Goal: Task Accomplishment & Management: Complete application form

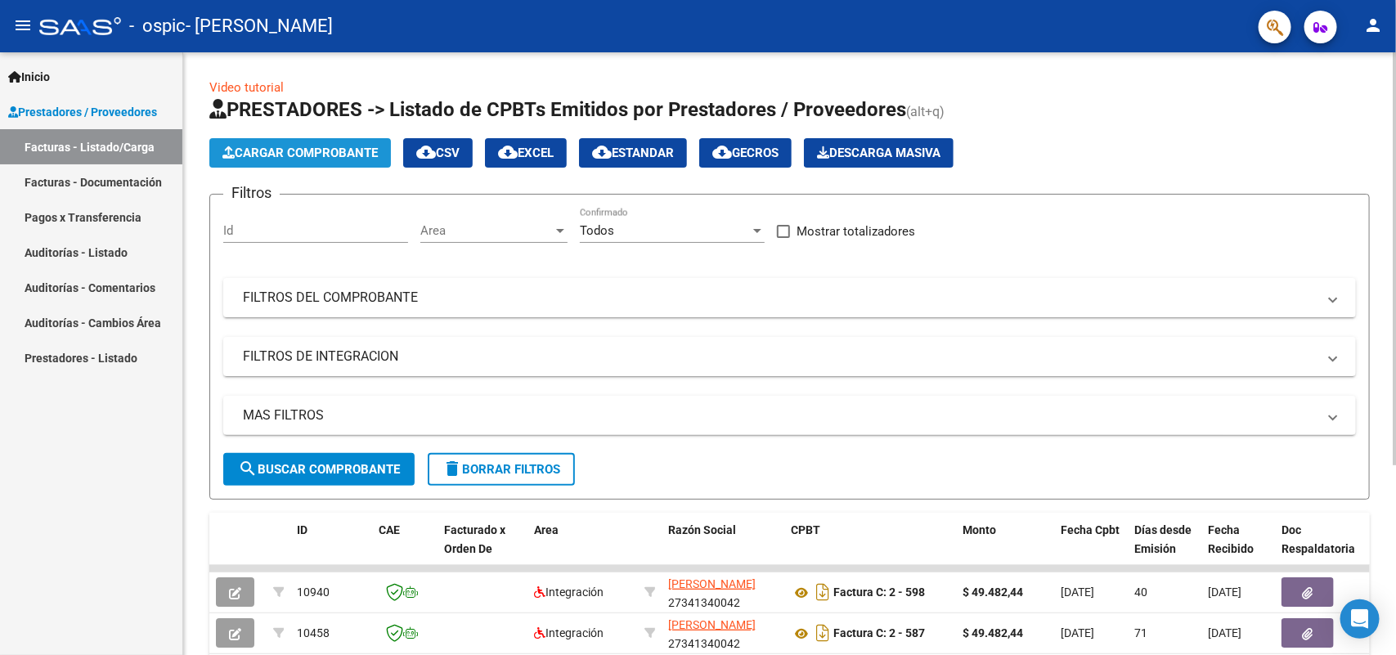
click at [278, 149] on span "Cargar Comprobante" at bounding box center [299, 153] width 155 height 15
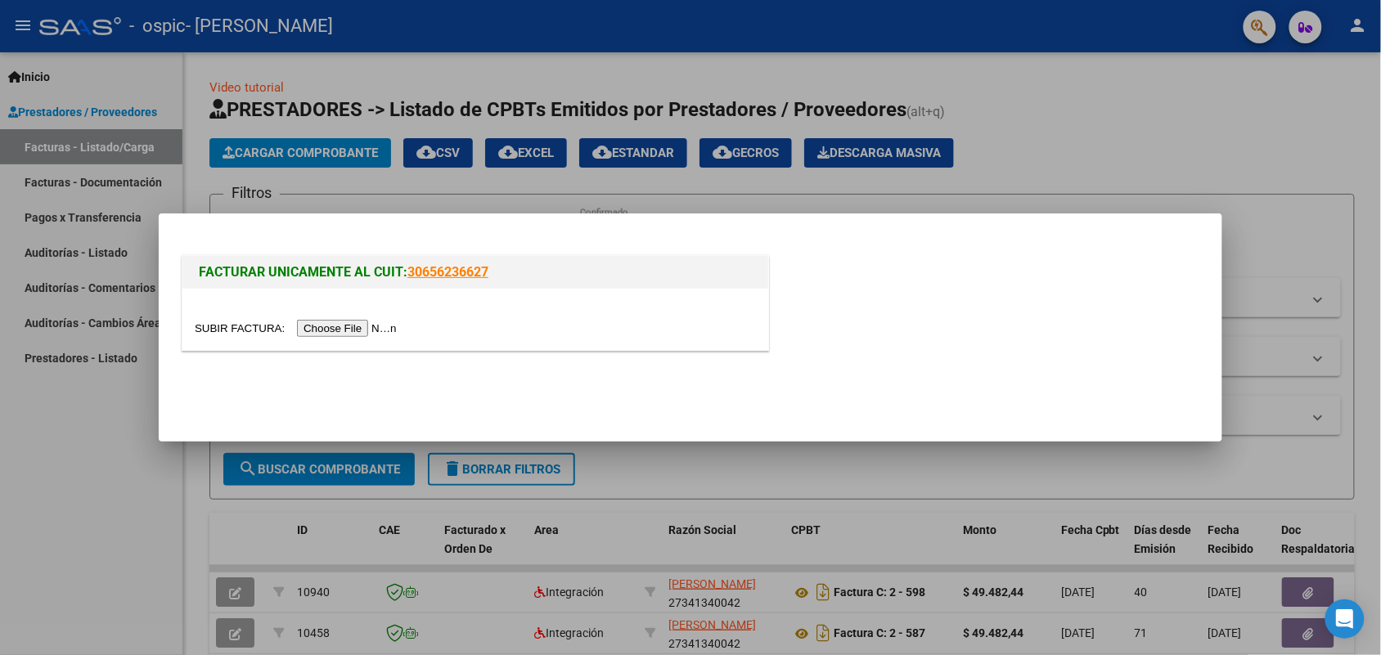
click at [0, 454] on div at bounding box center [690, 327] width 1381 height 655
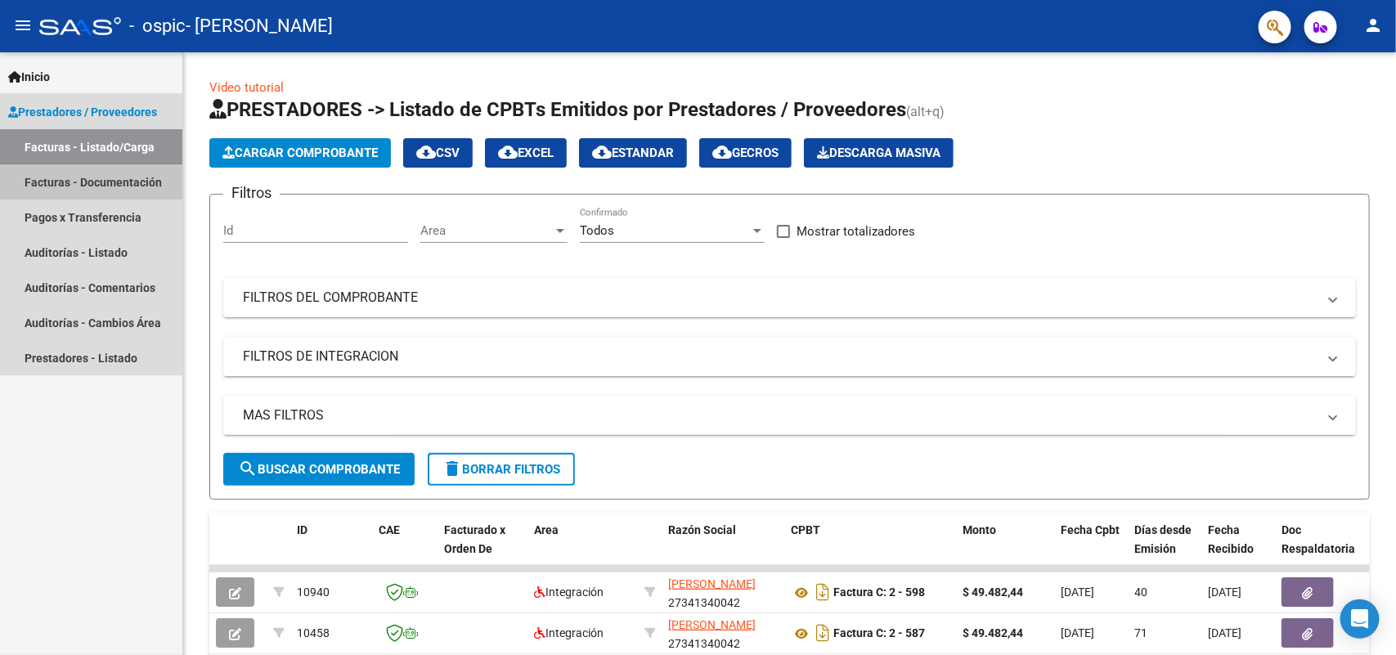
click at [127, 182] on link "Facturas - Documentación" at bounding box center [91, 181] width 182 height 35
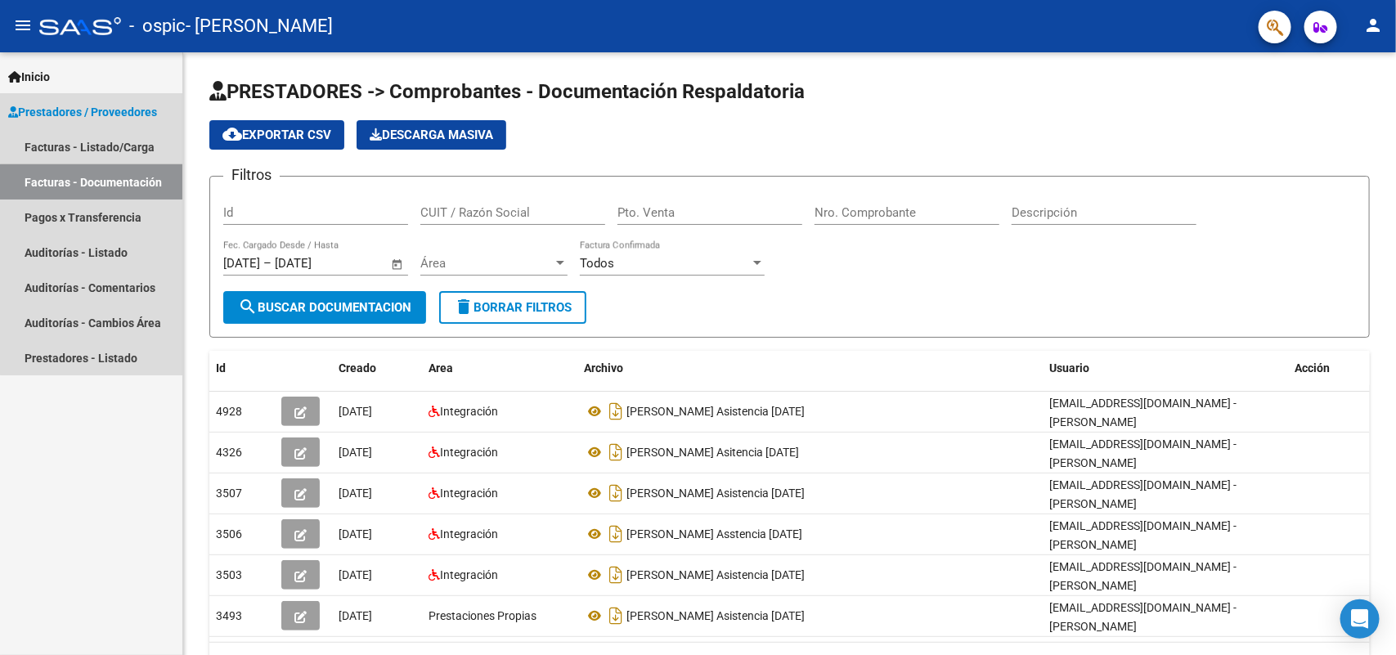
click at [127, 182] on link "Facturas - Documentación" at bounding box center [91, 181] width 182 height 35
click at [131, 151] on link "Facturas - Listado/Carga" at bounding box center [91, 146] width 182 height 35
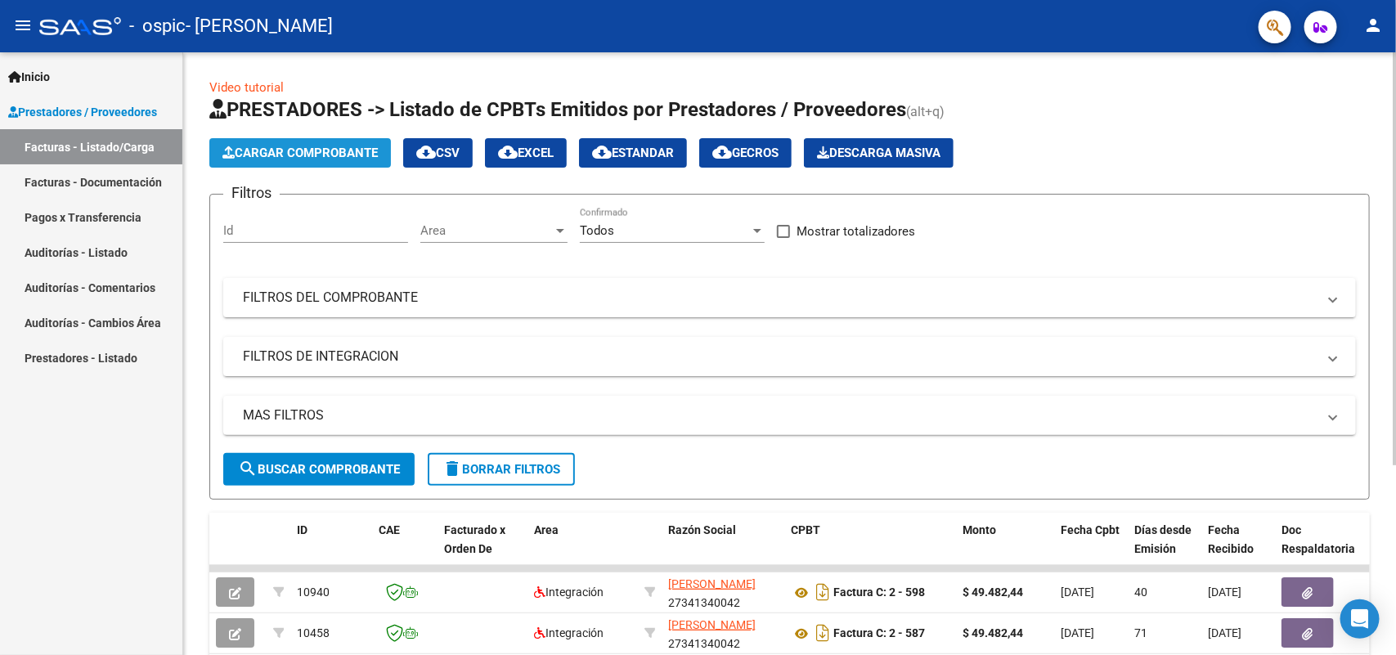
click at [321, 146] on span "Cargar Comprobante" at bounding box center [299, 153] width 155 height 15
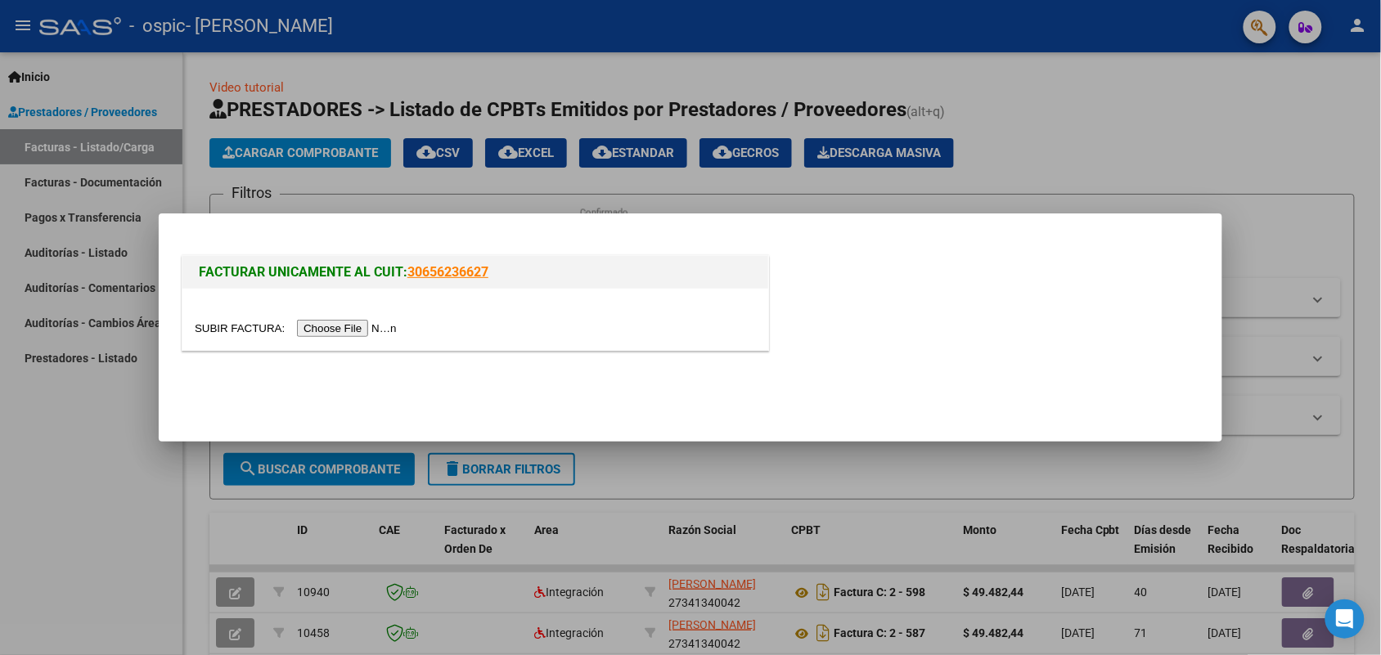
click at [337, 329] on input "file" at bounding box center [298, 328] width 207 height 17
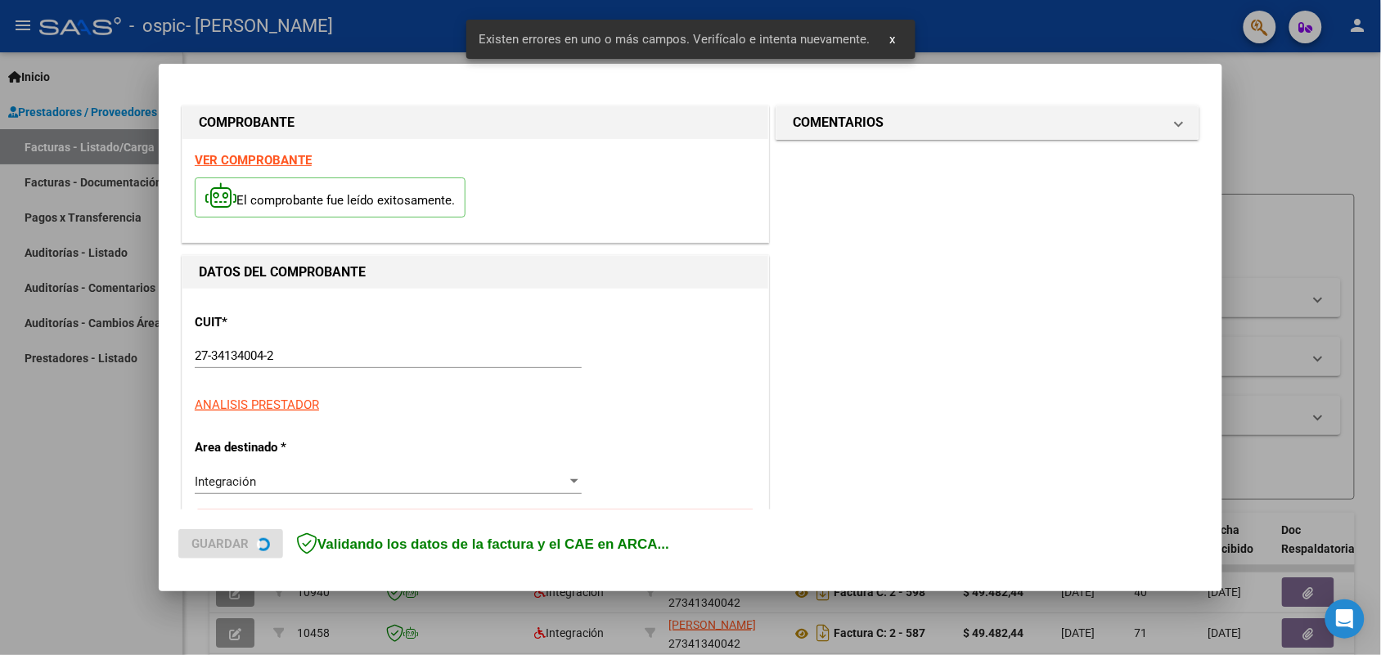
scroll to position [328, 0]
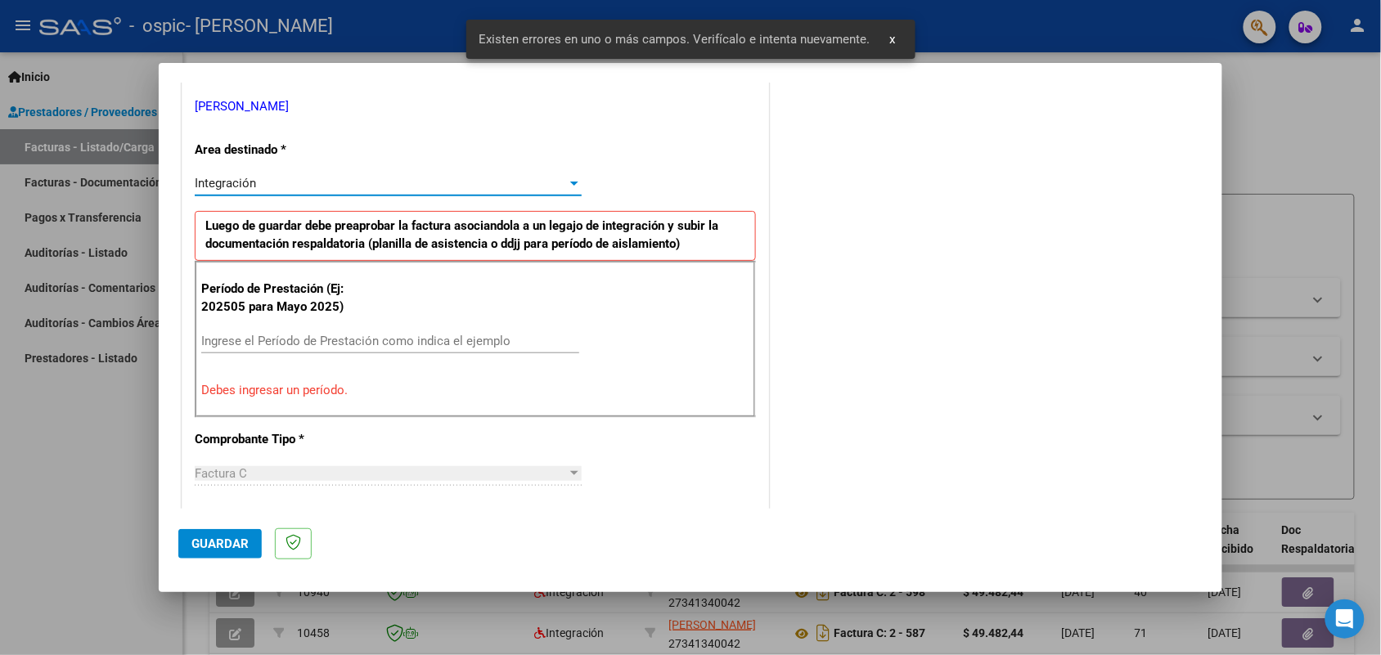
click at [567, 180] on div at bounding box center [574, 183] width 15 height 13
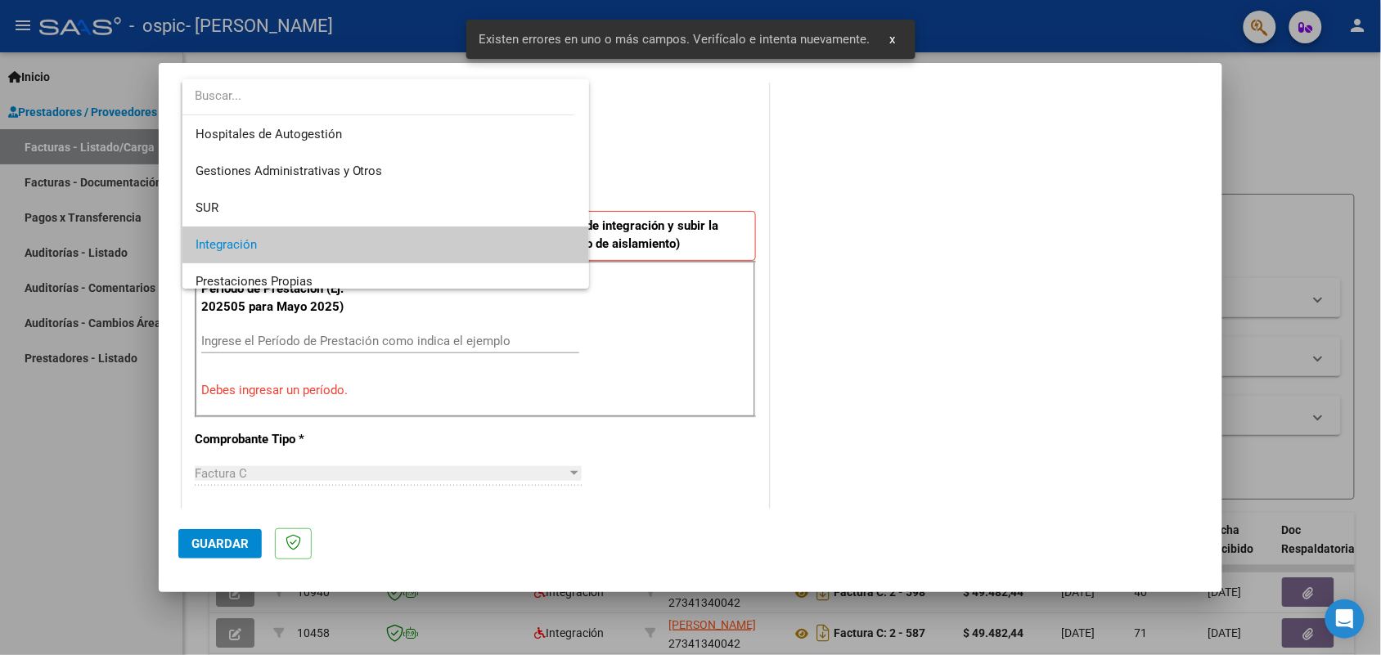
scroll to position [61, 0]
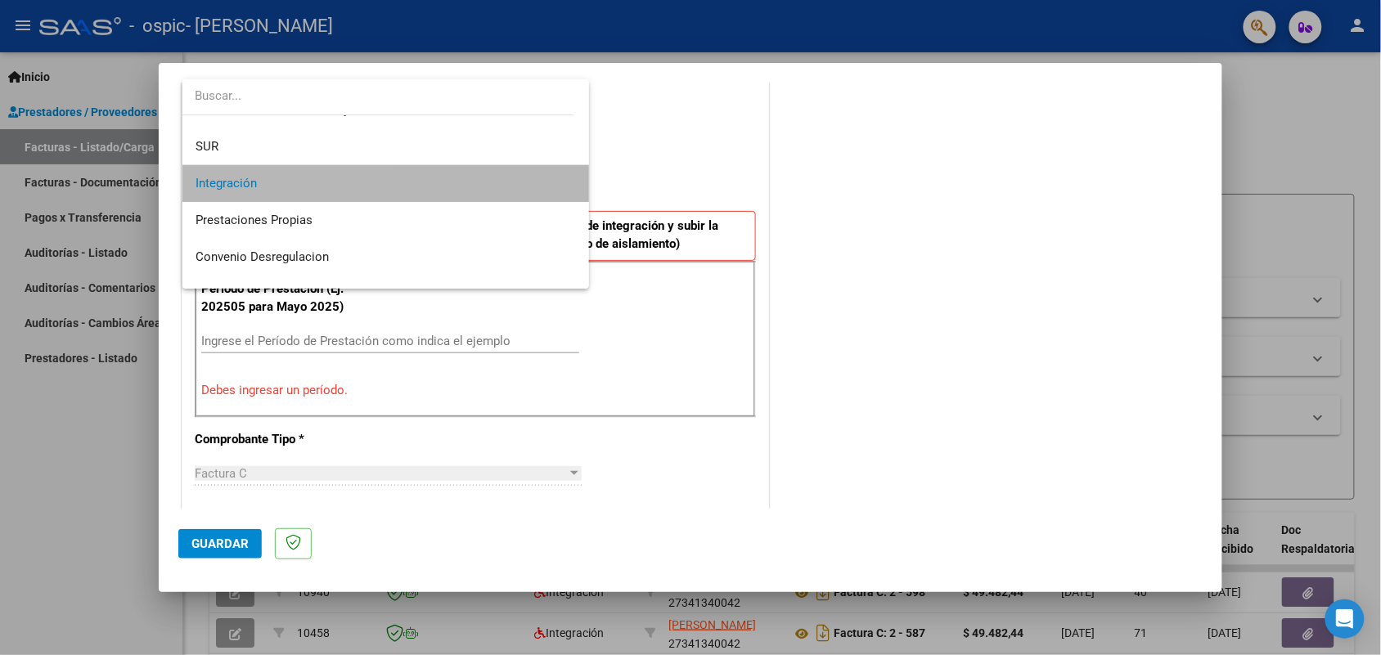
click at [514, 184] on span "Integración" at bounding box center [386, 183] width 381 height 37
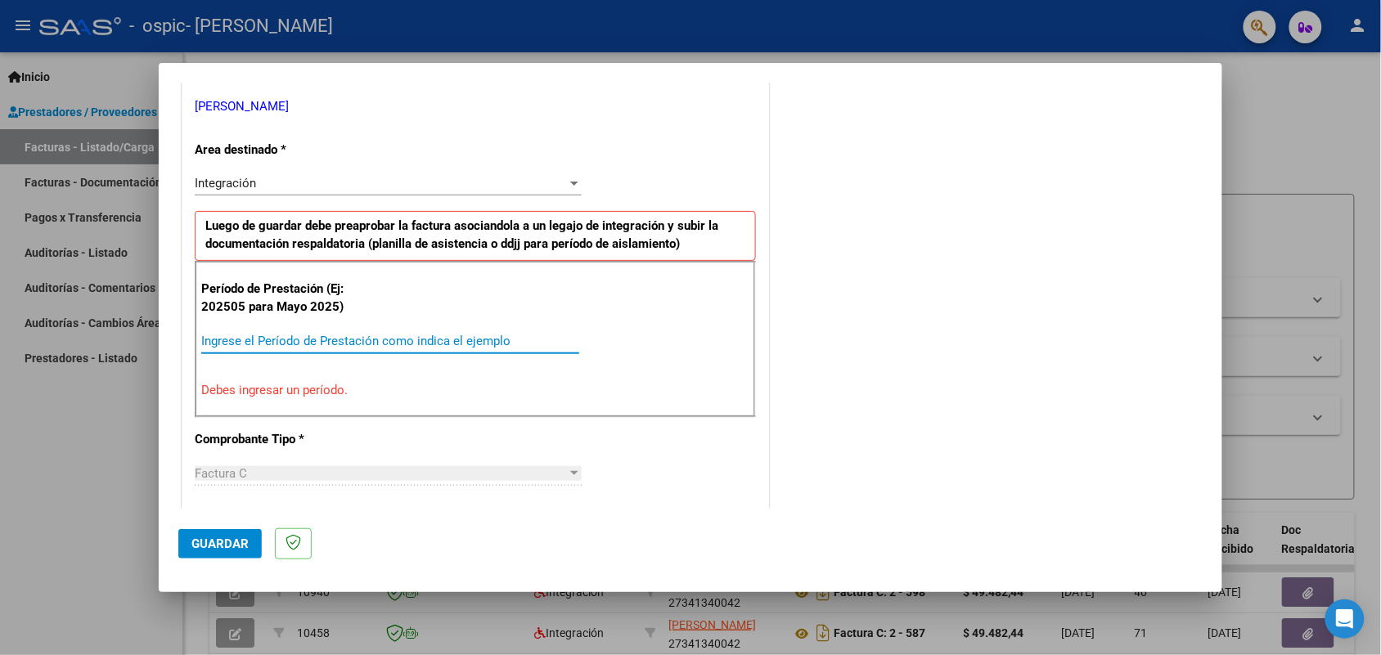
click at [447, 348] on input "Ingrese el Período de Prestación como indica el ejemplo" at bounding box center [390, 341] width 378 height 15
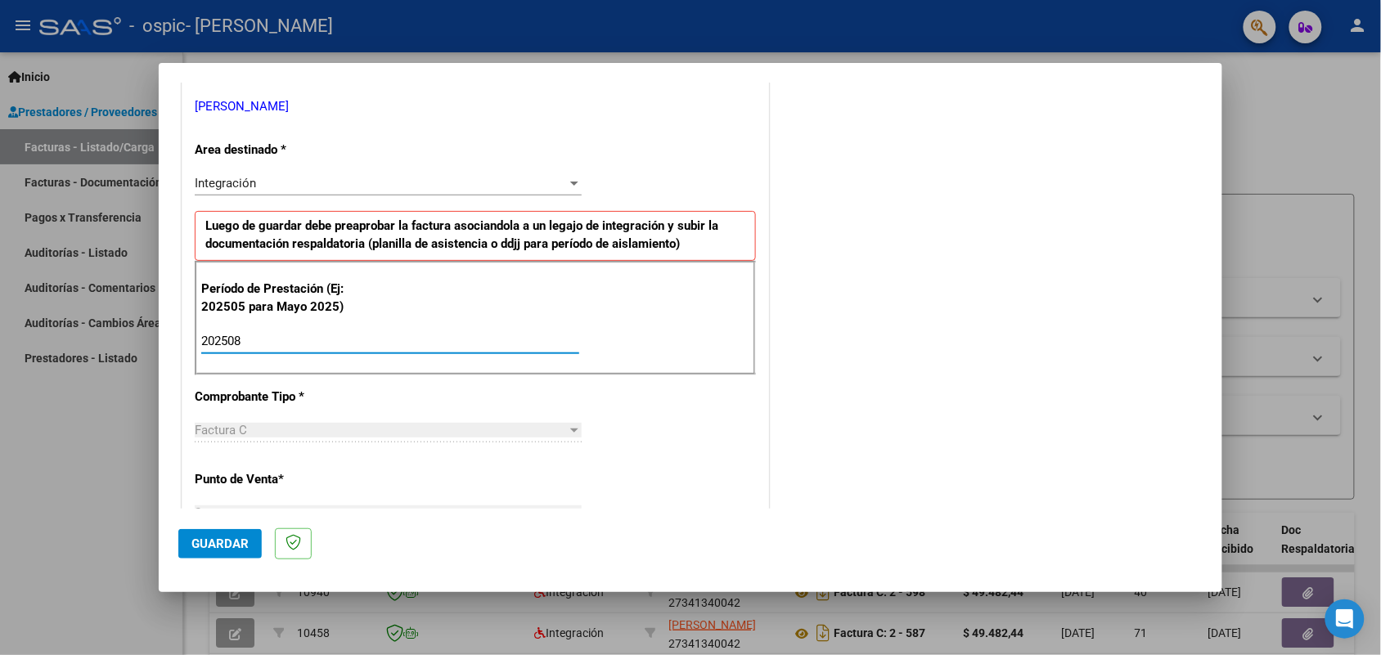
type input "202508"
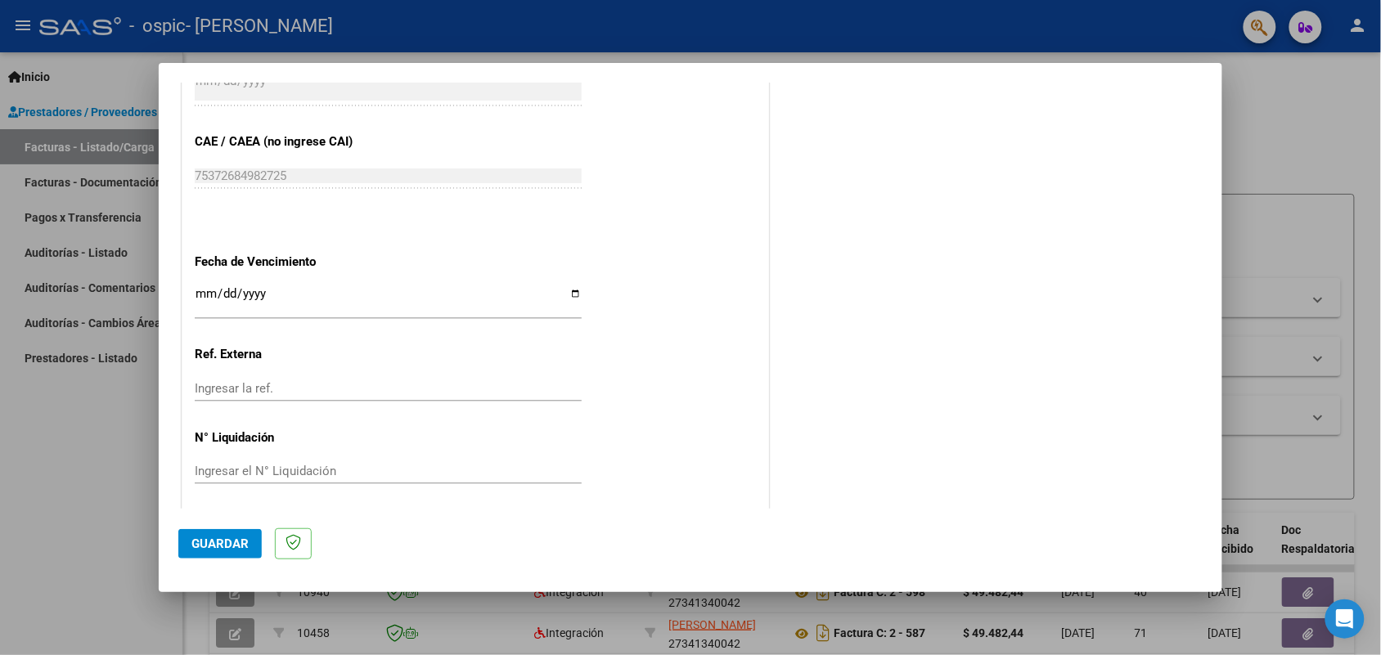
scroll to position [1016, 0]
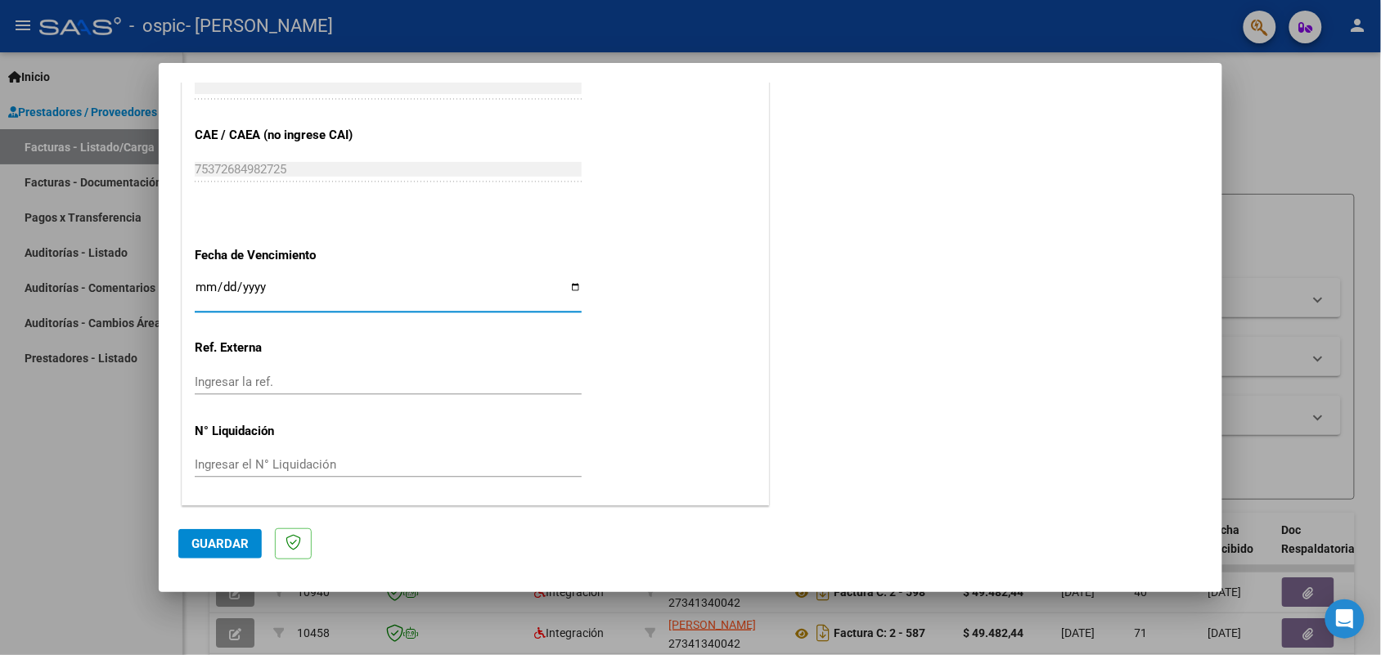
click at [357, 291] on input "Ingresar la fecha" at bounding box center [388, 294] width 387 height 26
click at [447, 284] on input "Ingresar la fecha" at bounding box center [388, 294] width 387 height 26
click at [564, 285] on input "Ingresar la fecha" at bounding box center [388, 294] width 387 height 26
type input "[DATE]"
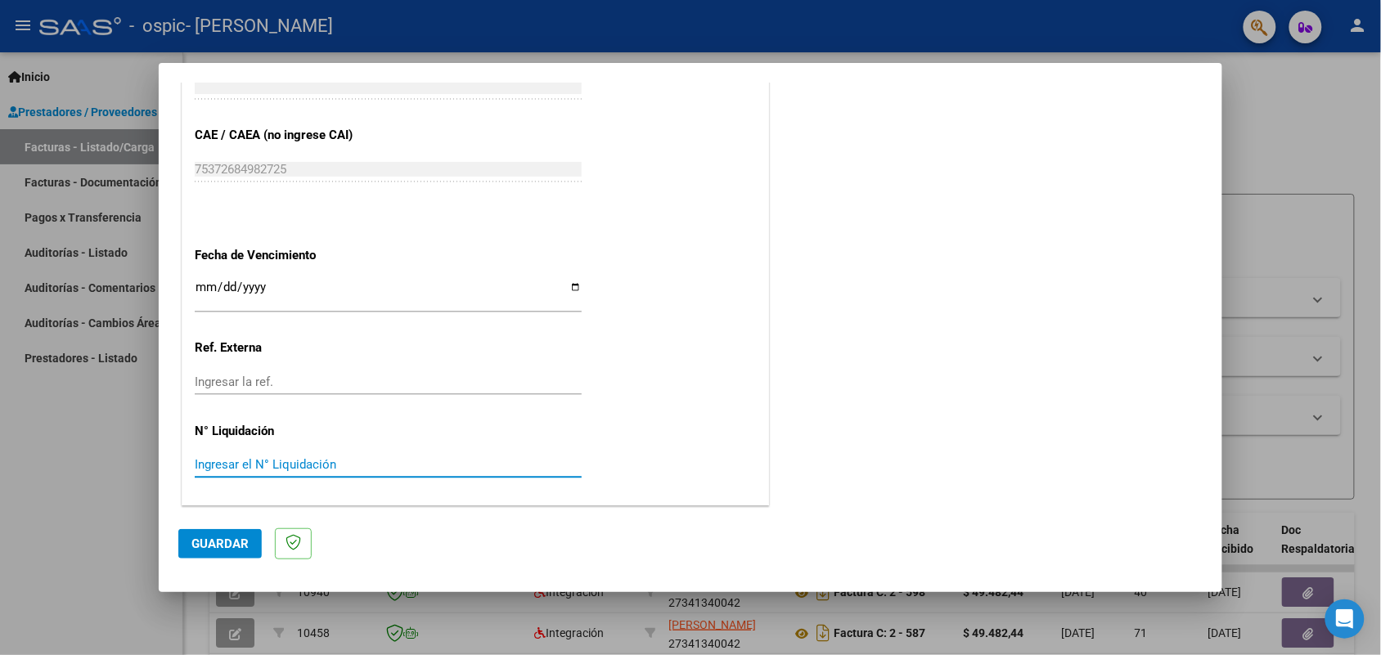
click at [353, 466] on input "Ingresar el N° Liquidación" at bounding box center [388, 464] width 387 height 15
click at [432, 462] on input "Ingresar el N° Liquidación" at bounding box center [388, 464] width 387 height 15
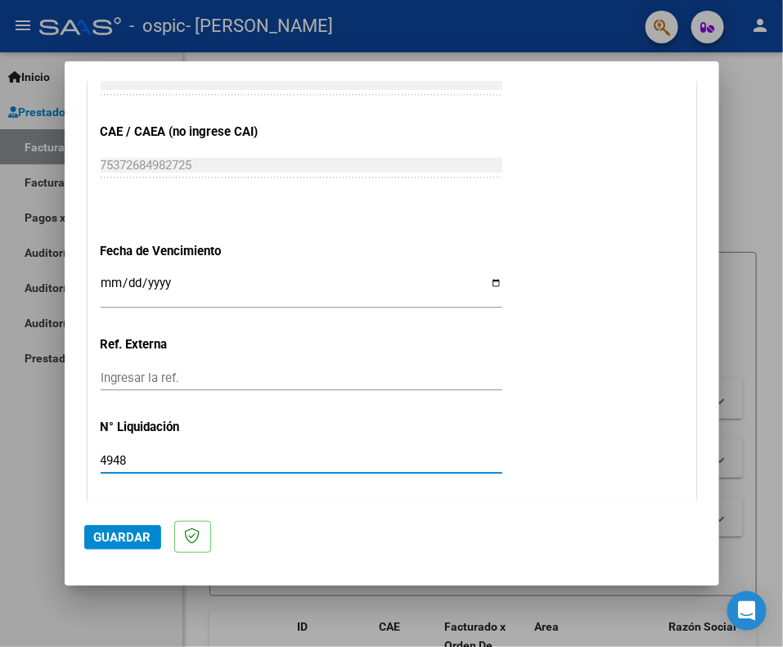
type input "49482"
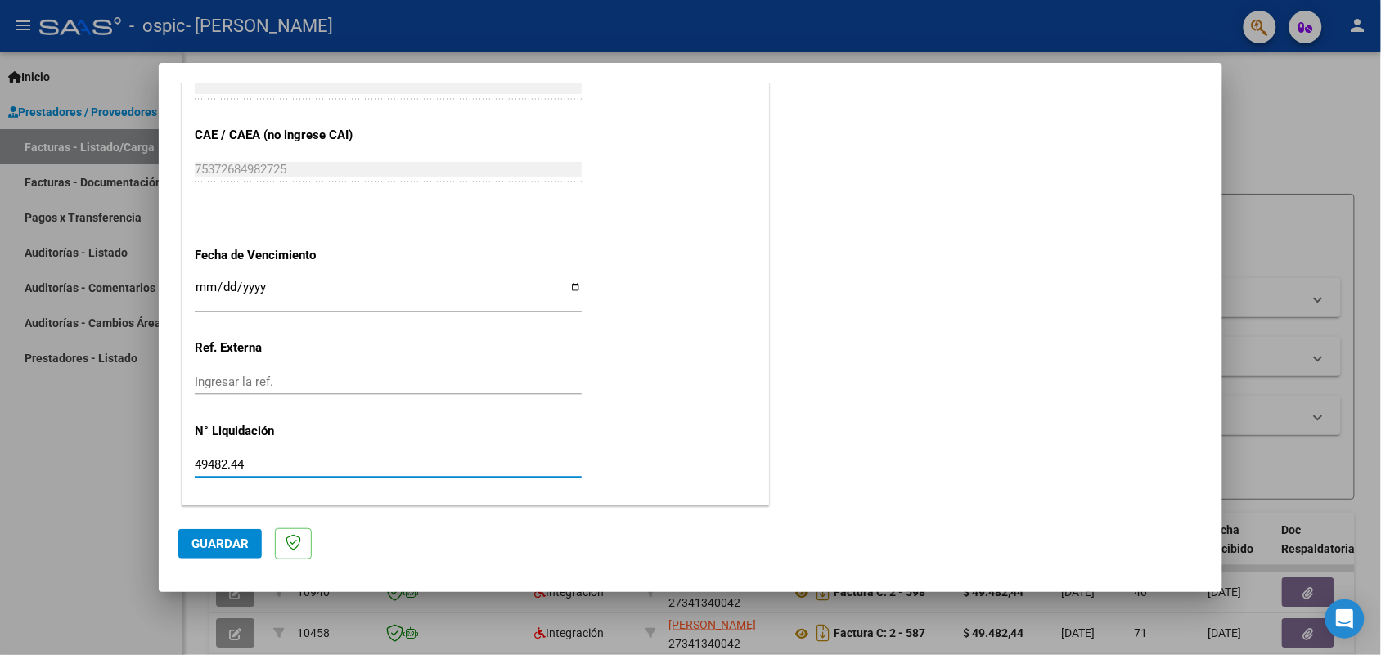
type input "49482.44"
click at [229, 549] on span "Guardar" at bounding box center [219, 544] width 57 height 15
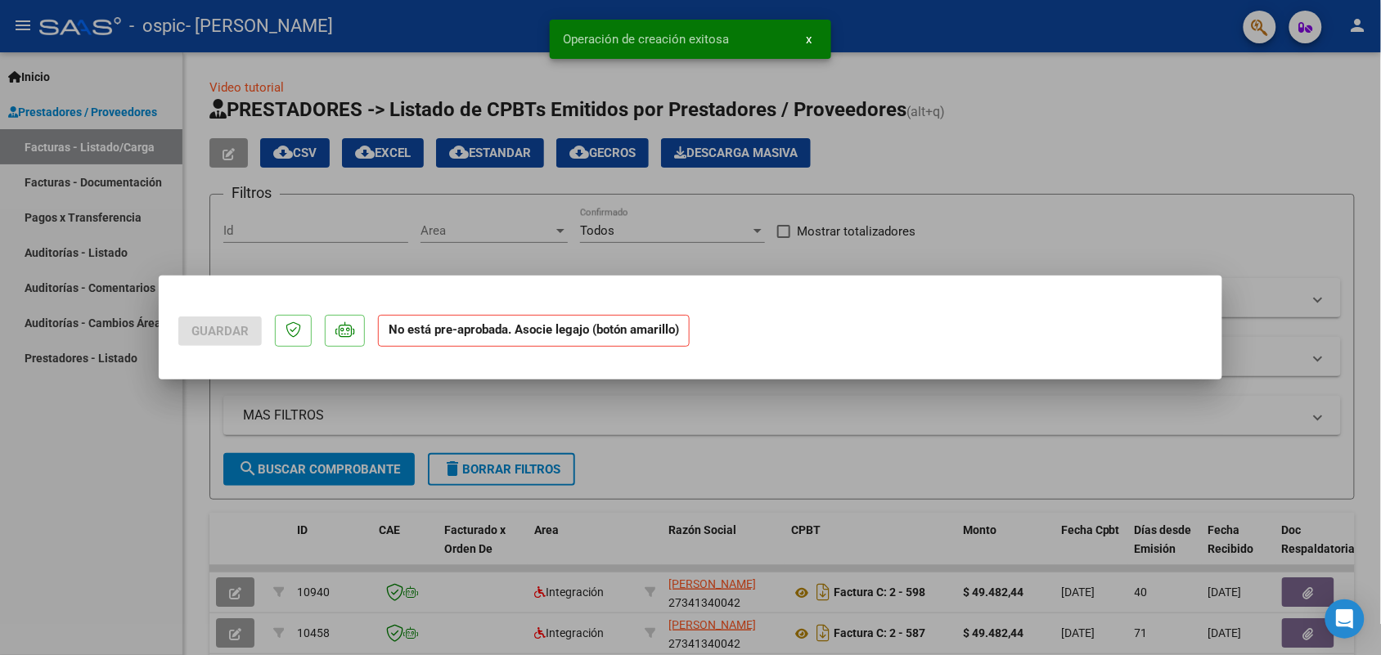
scroll to position [0, 0]
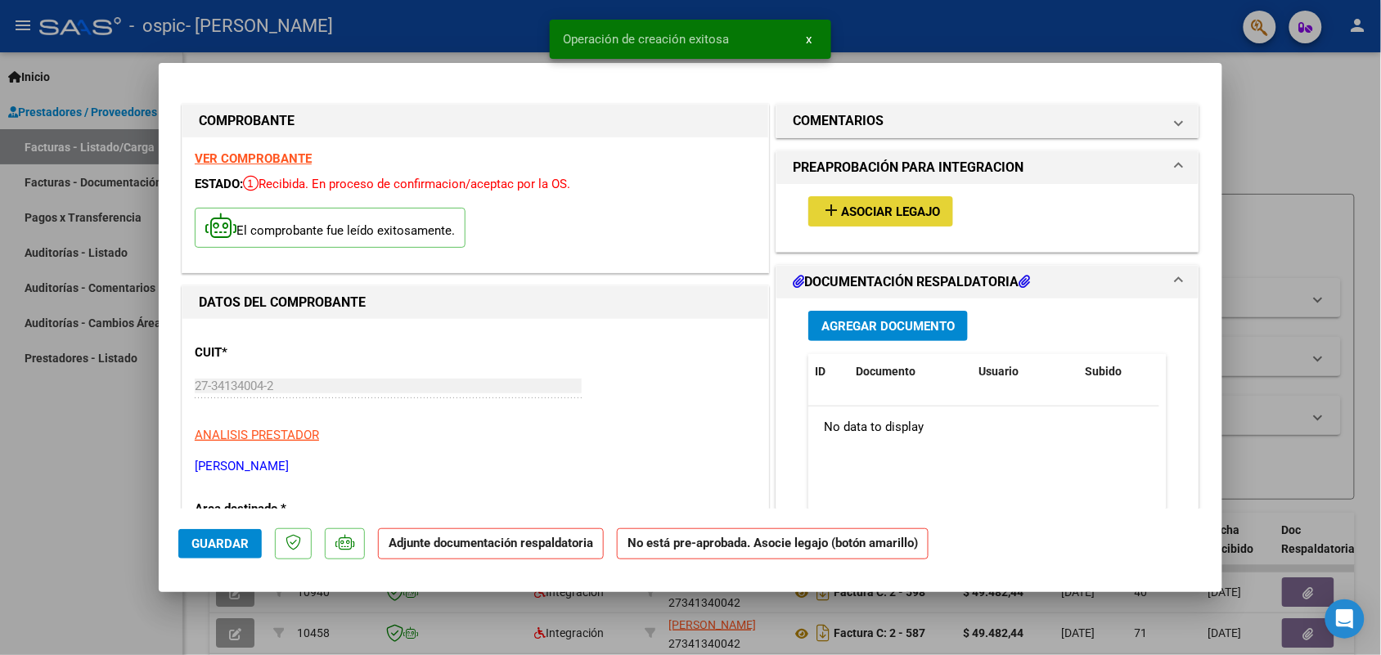
click at [855, 209] on span "Asociar Legajo" at bounding box center [890, 212] width 99 height 15
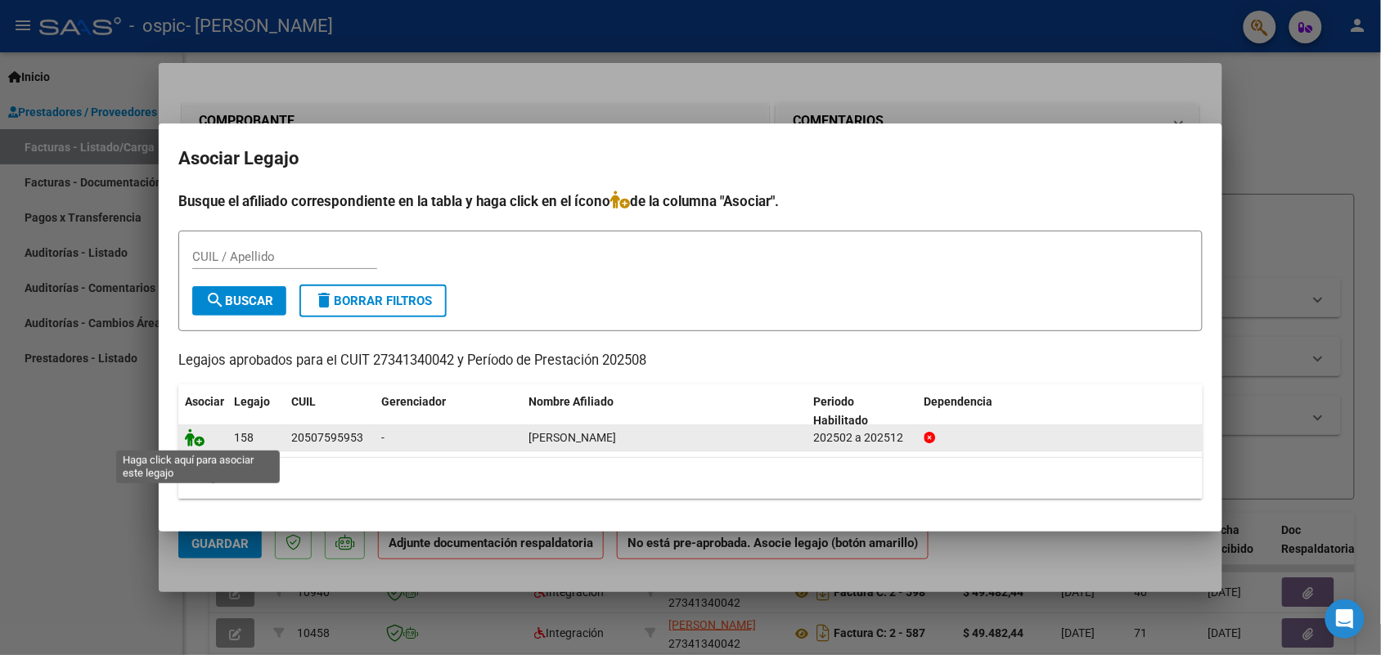
click at [197, 442] on icon at bounding box center [195, 438] width 20 height 18
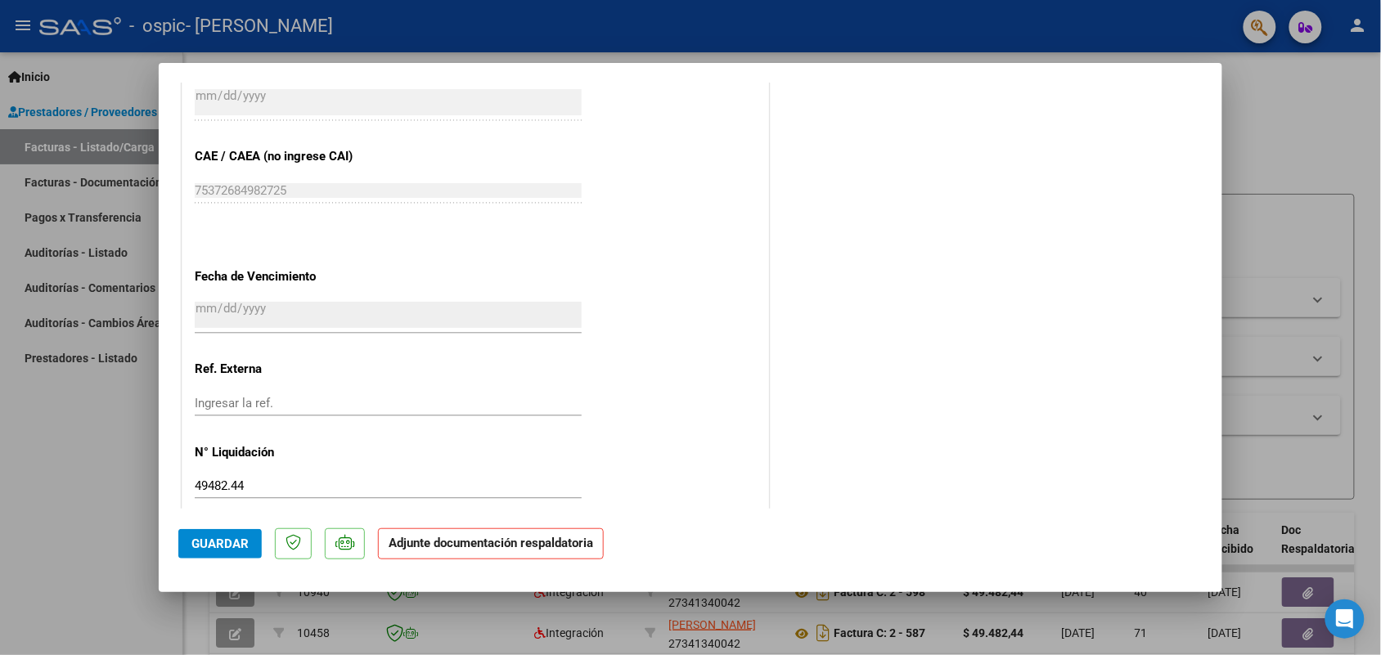
scroll to position [1040, 0]
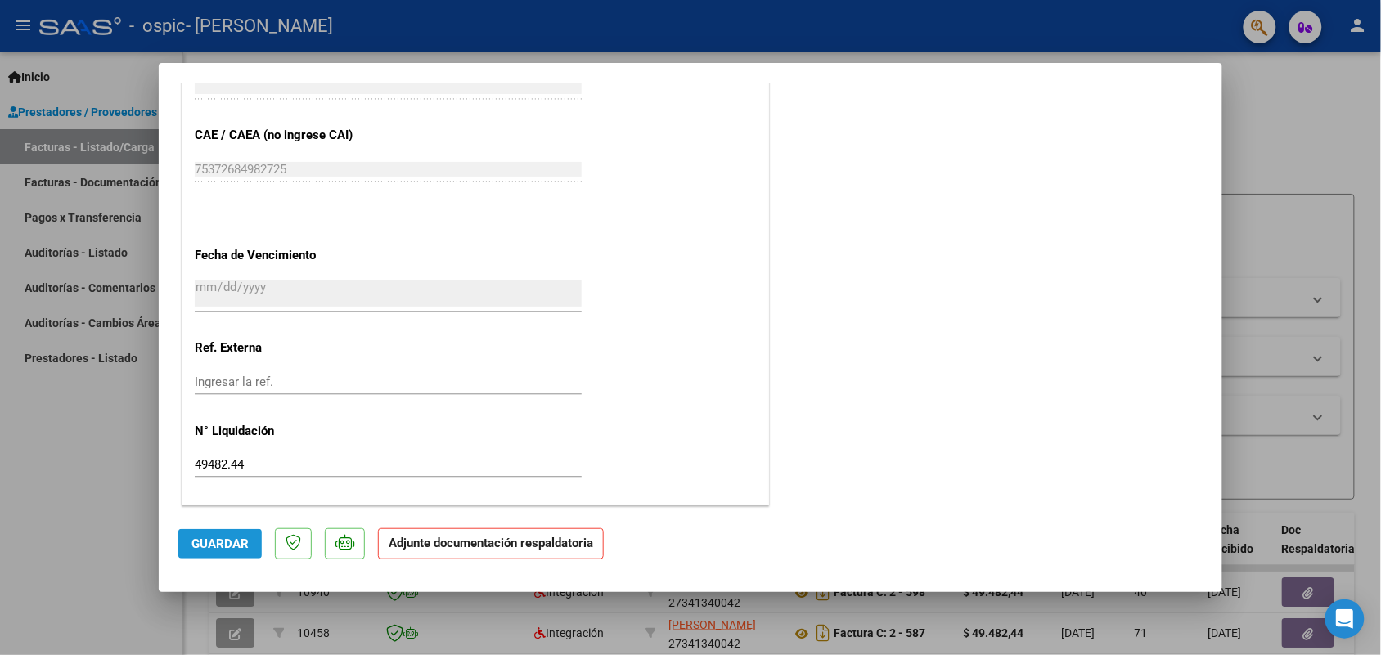
click at [235, 544] on span "Guardar" at bounding box center [219, 544] width 57 height 15
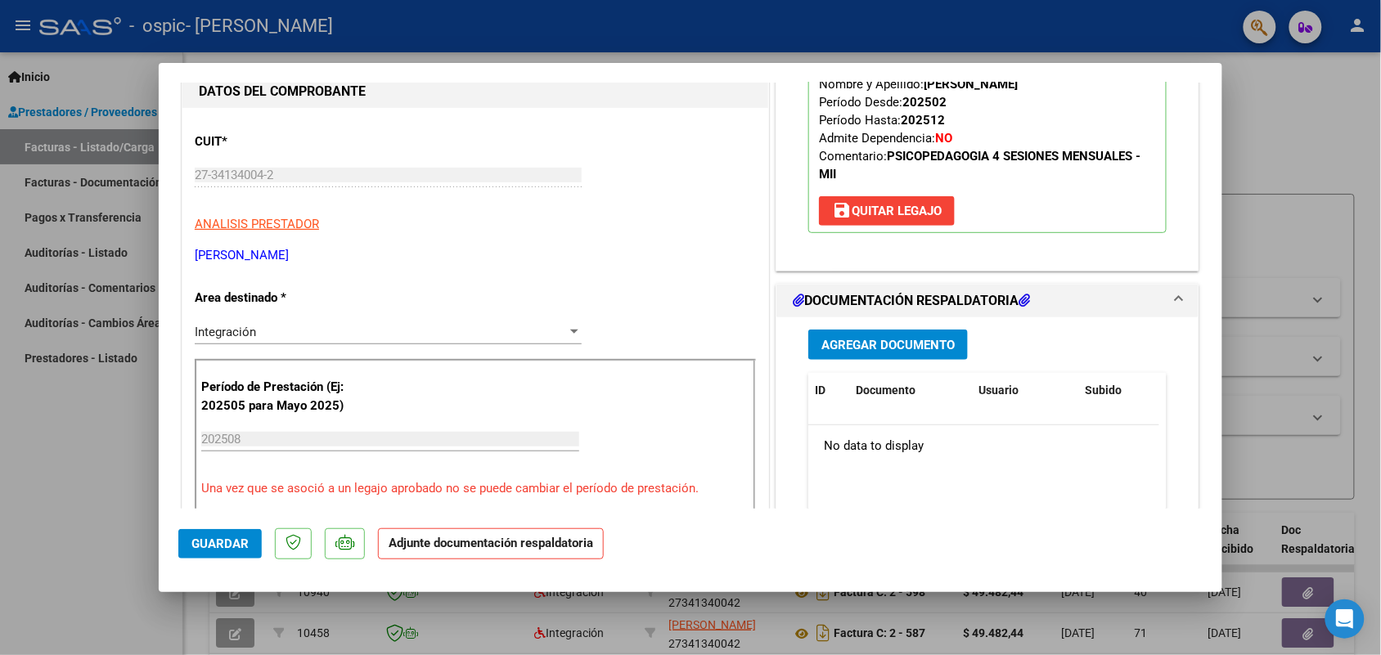
scroll to position [266, 0]
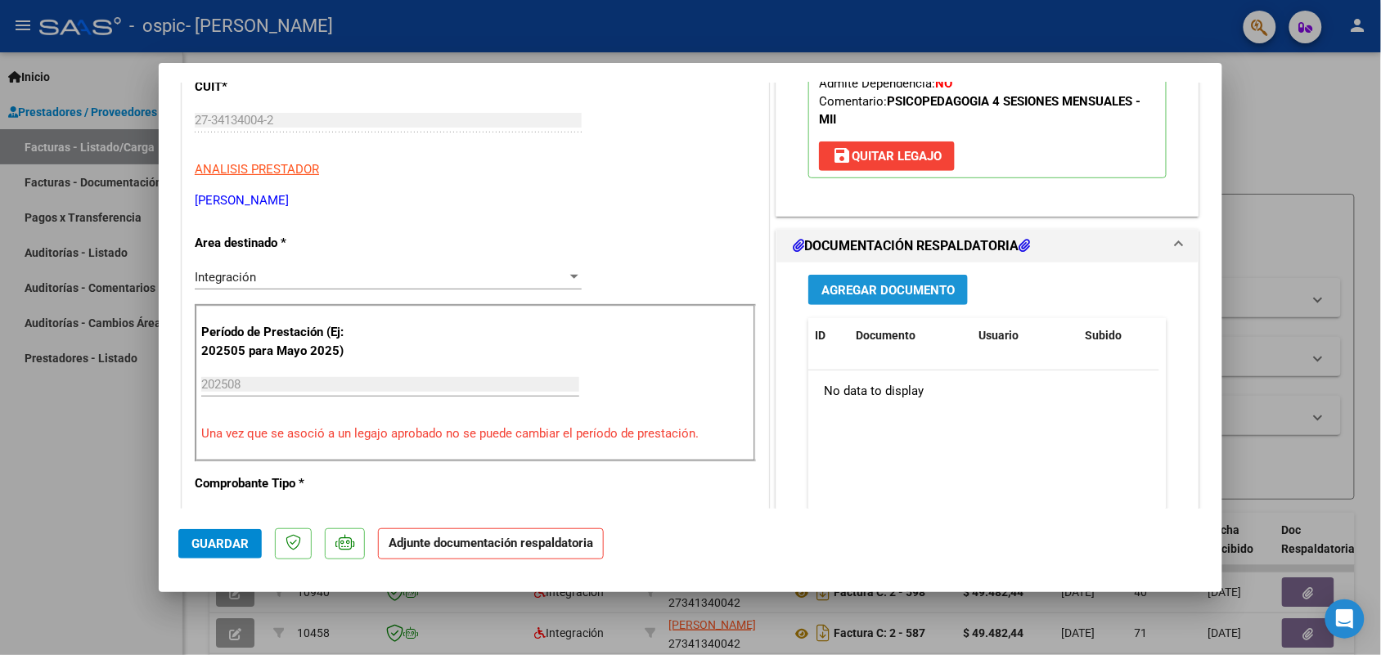
click at [909, 292] on span "Agregar Documento" at bounding box center [887, 290] width 133 height 15
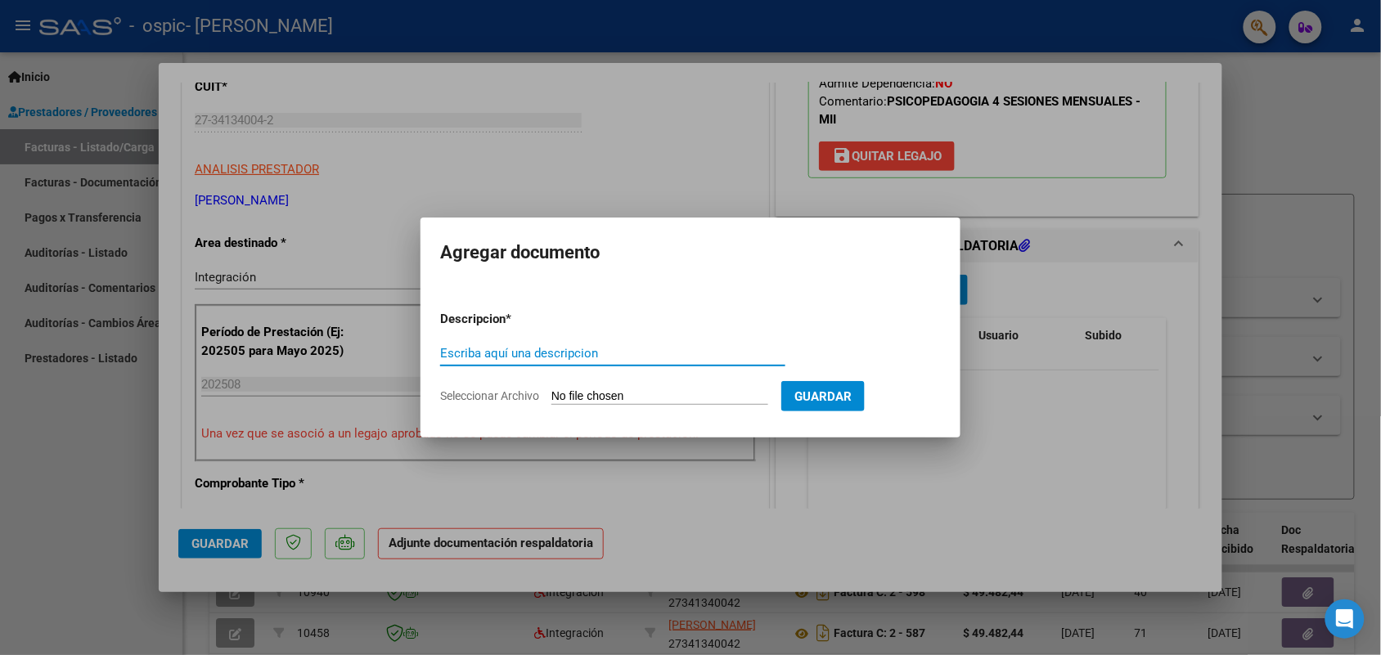
click at [675, 356] on input "Escriba aquí una descripcion" at bounding box center [612, 353] width 345 height 15
click at [668, 398] on input "Seleccionar Archivo" at bounding box center [659, 397] width 217 height 16
type input "C:\fakepath\[PERSON_NAME] ASISTENCIA [DATE].pdf"
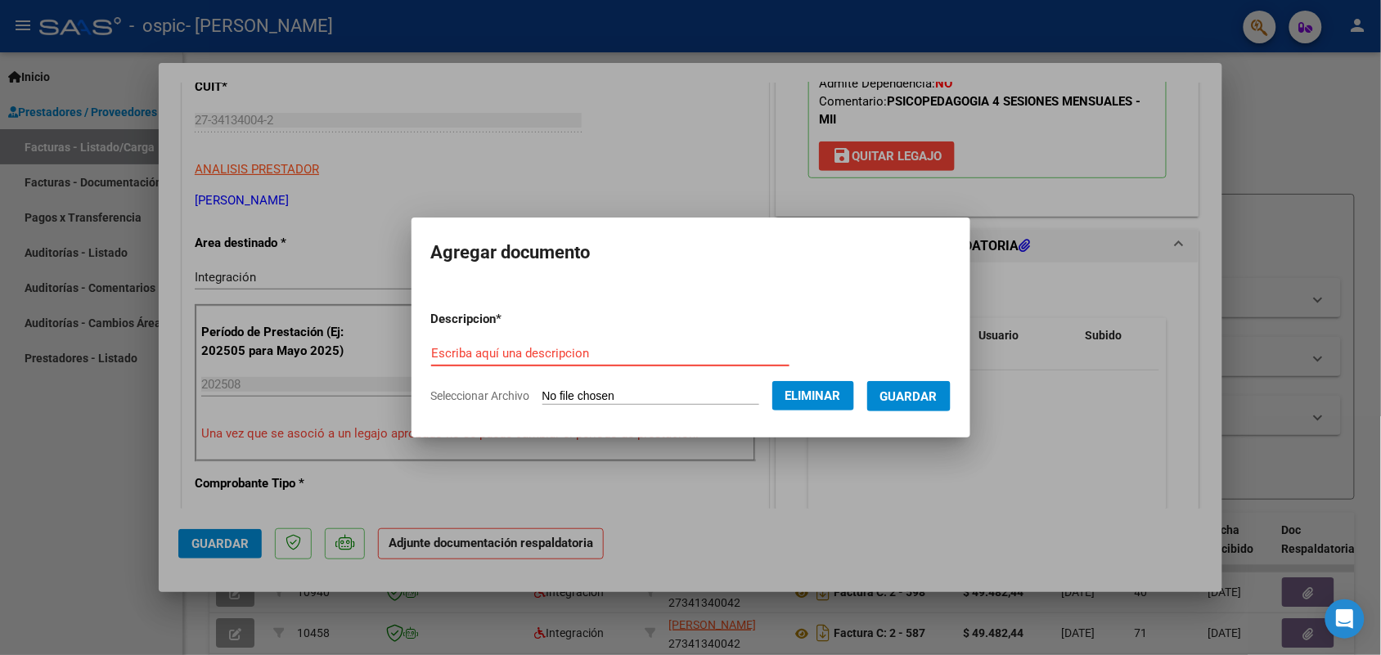
click at [536, 354] on input "Escriba aquí una descripcion" at bounding box center [610, 353] width 358 height 15
type input "[PERSON_NAME] ASISTENCIA [DATE]"
click at [916, 399] on span "Guardar" at bounding box center [908, 396] width 57 height 15
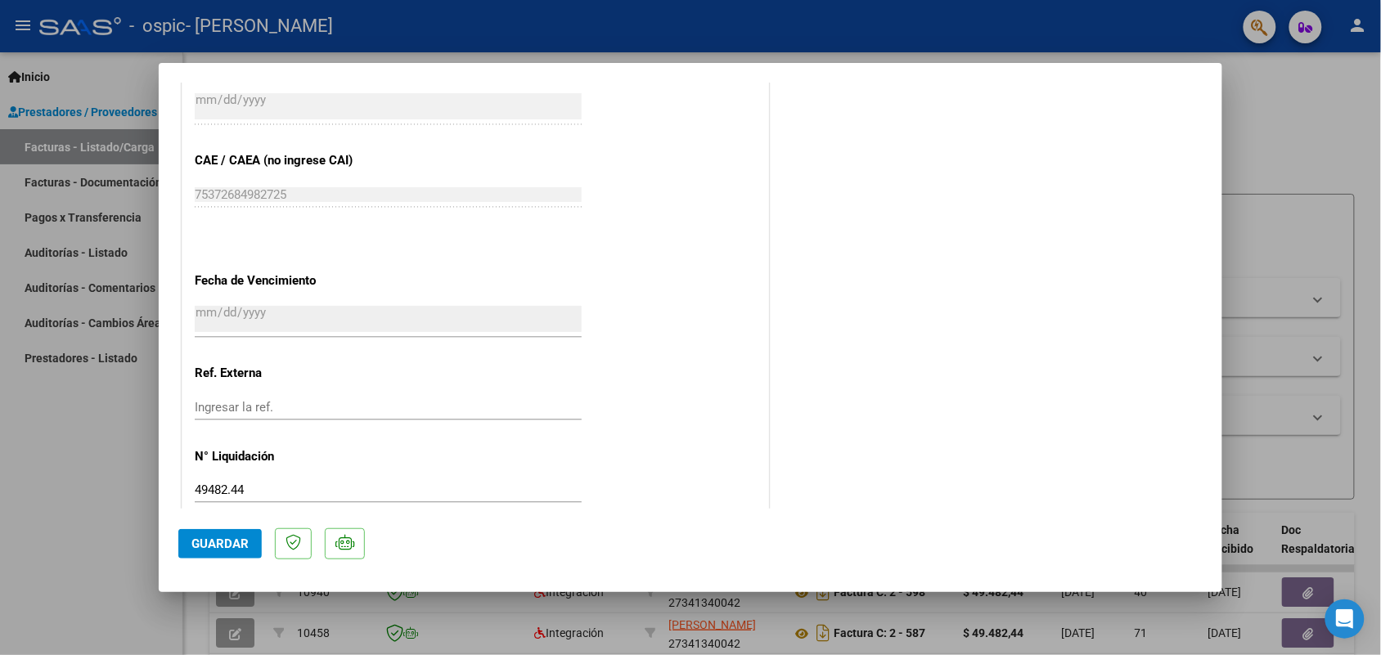
scroll to position [1040, 0]
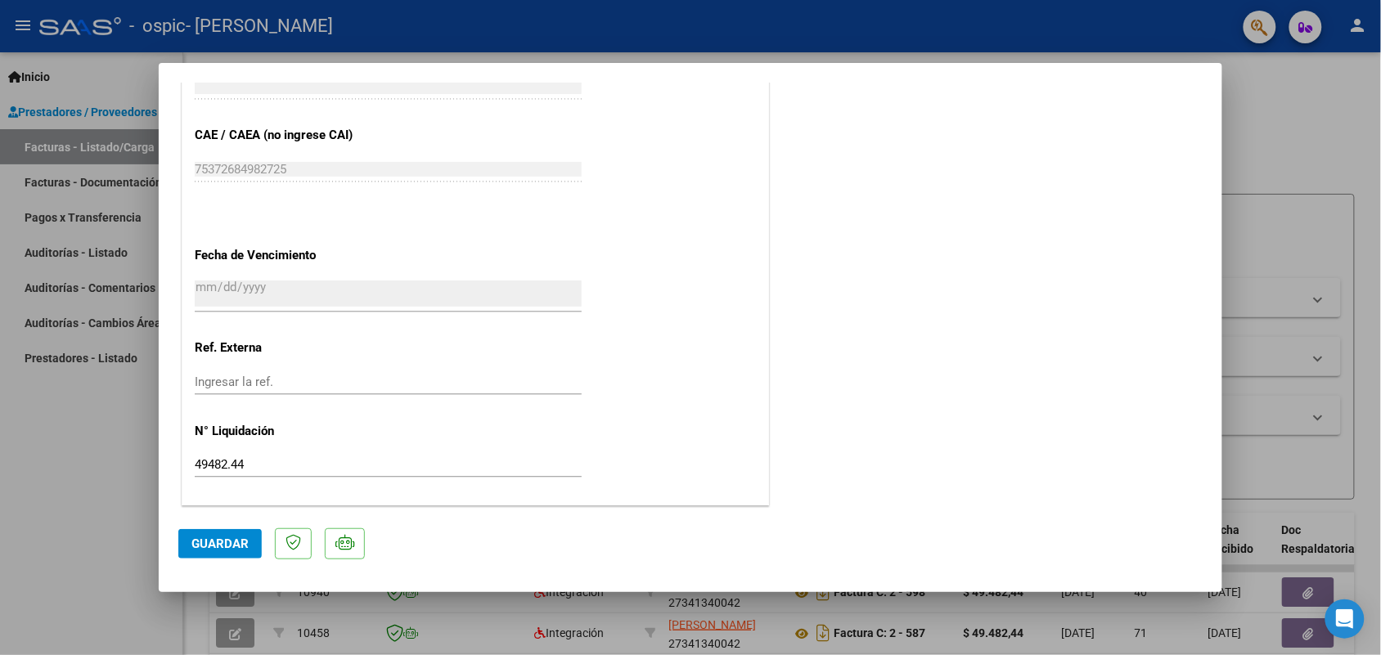
click at [227, 552] on button "Guardar" at bounding box center [219, 543] width 83 height 29
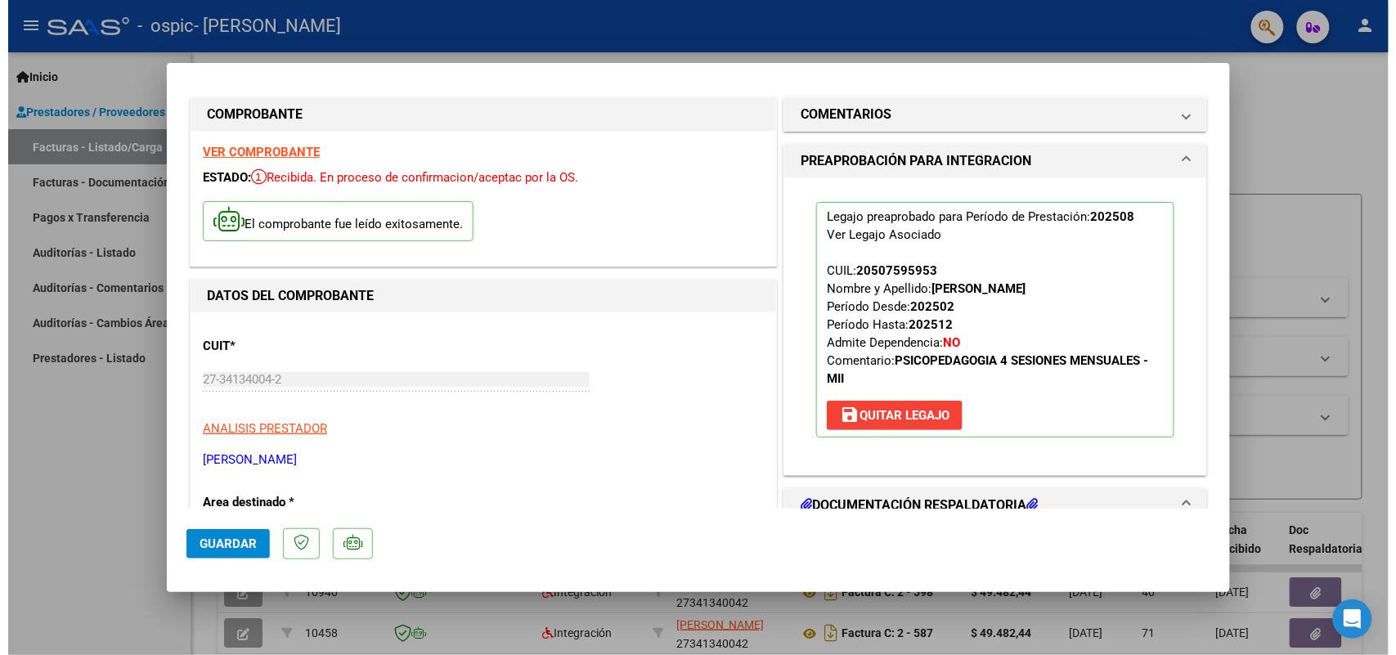
scroll to position [0, 0]
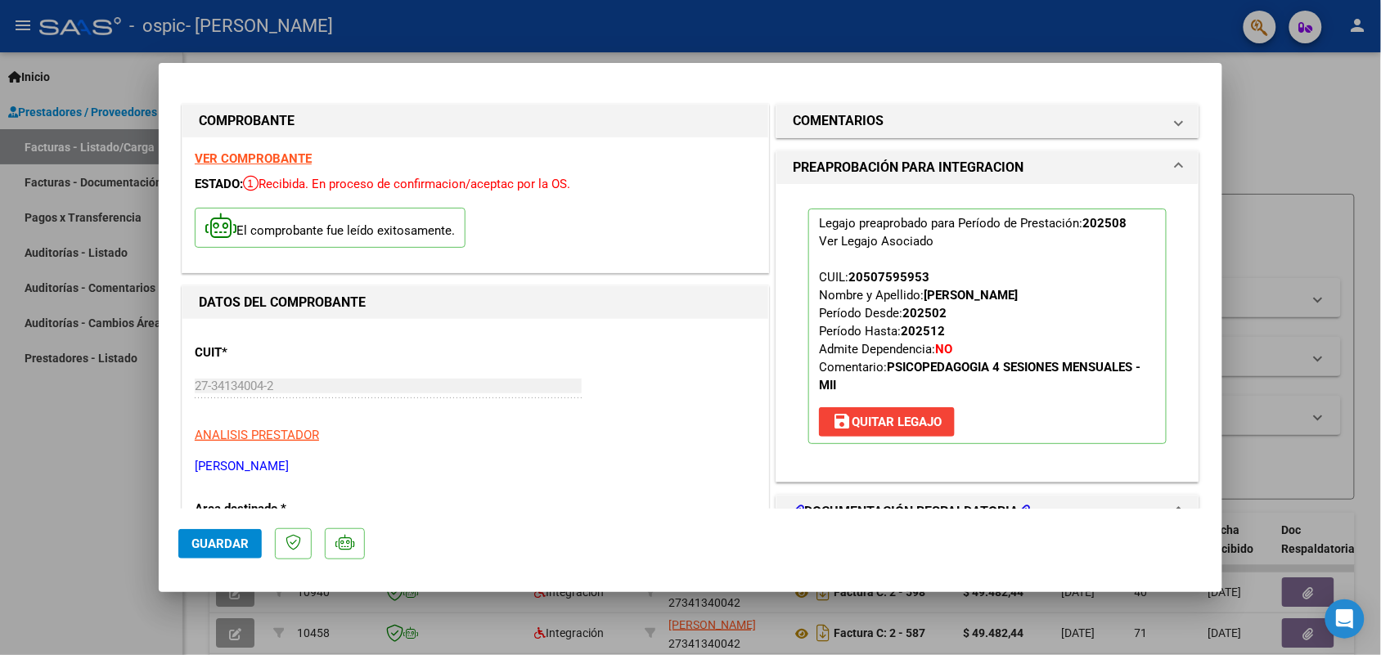
click at [1274, 97] on div at bounding box center [690, 327] width 1381 height 655
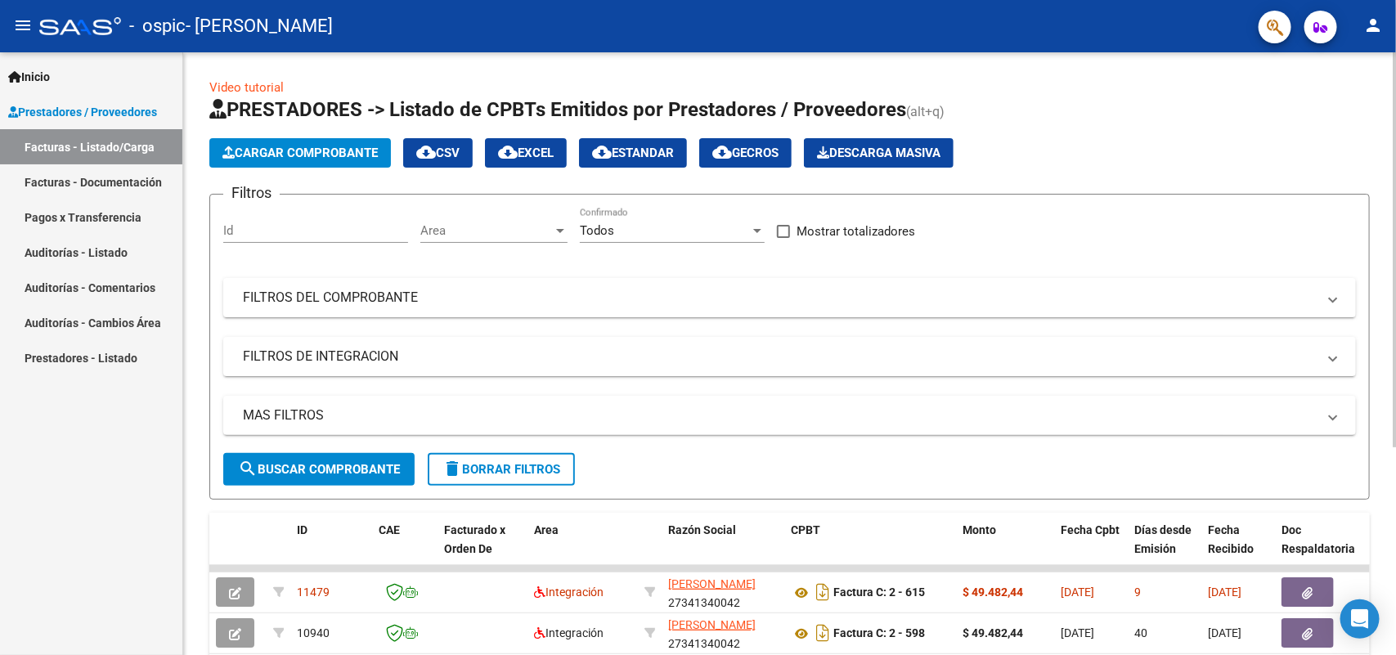
click at [1384, 296] on div "Video tutorial PRESTADORES -> Listado de CPBTs Emitidos por Prestadores / Prove…" at bounding box center [791, 505] width 1217 height 906
